Goal: Task Accomplishment & Management: Use online tool/utility

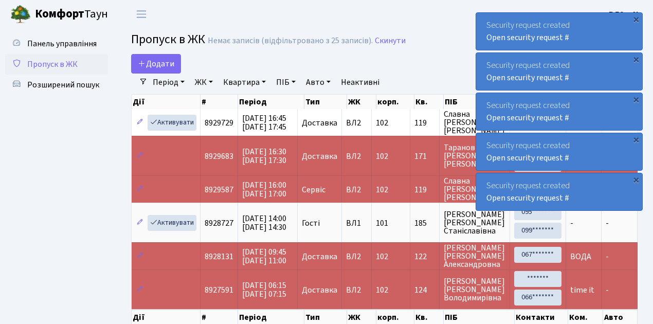
select select "25"
drag, startPoint x: 0, startPoint y: 0, endPoint x: 51, endPoint y: 64, distance: 81.9
click at [51, 64] on span "Пропуск в ЖК" at bounding box center [52, 64] width 50 height 11
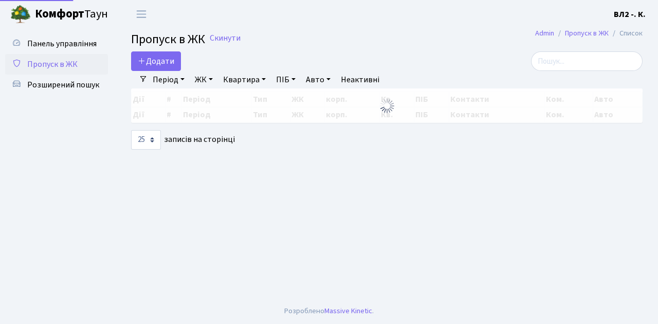
select select "25"
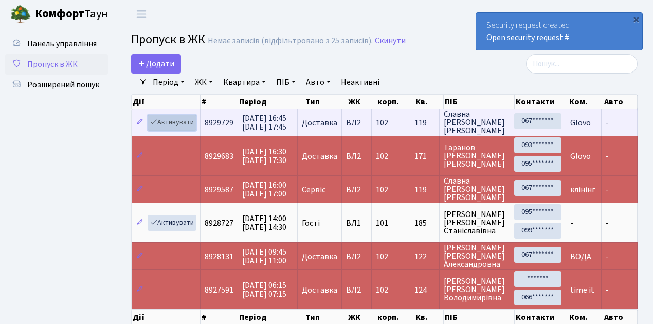
click at [167, 123] on link "Активувати" at bounding box center [172, 123] width 49 height 16
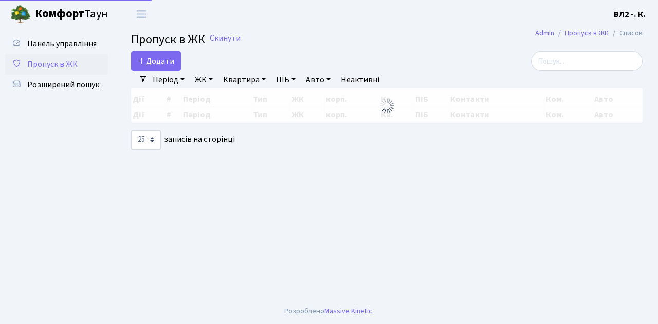
select select "25"
